Goal: Task Accomplishment & Management: Complete application form

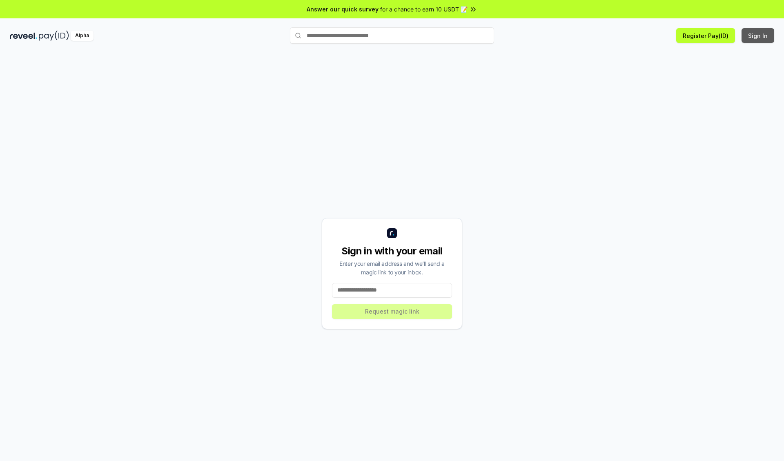
click at [759, 36] on button "Sign In" at bounding box center [758, 35] width 33 height 15
type input "**********"
click at [392, 311] on button "Request magic link" at bounding box center [392, 311] width 120 height 15
